Goal: Find specific page/section: Find specific page/section

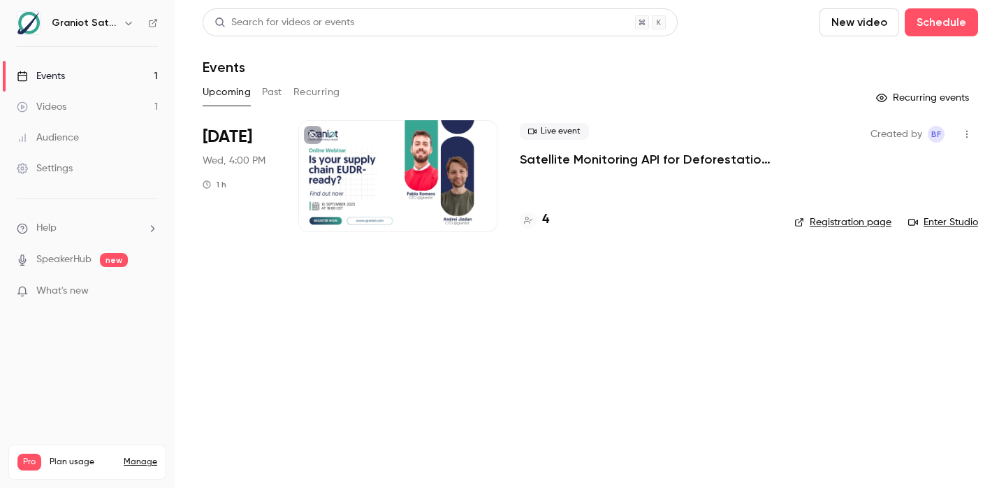
click at [537, 218] on div "4" at bounding box center [534, 219] width 29 height 19
